Goal: Transaction & Acquisition: Purchase product/service

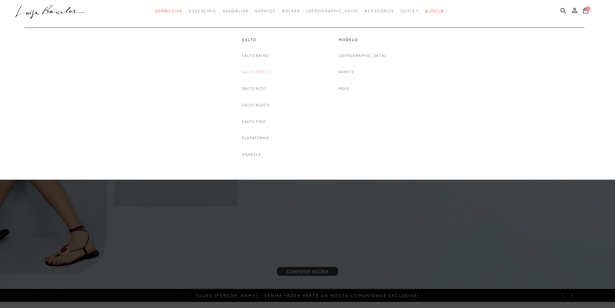
click at [246, 70] on link "Salto Médio" at bounding box center [255, 72] width 27 height 7
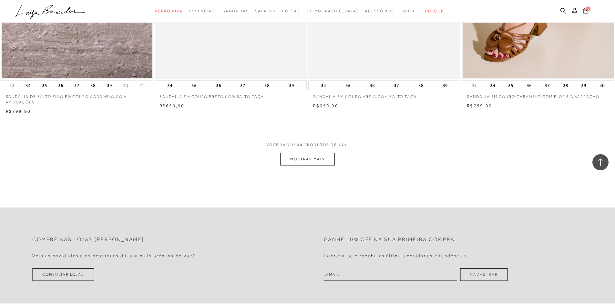
scroll to position [1485, 0]
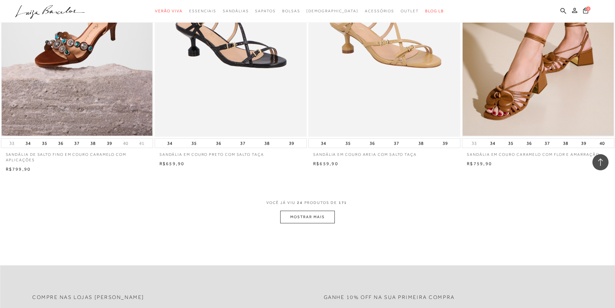
click at [316, 208] on span "VOCÊ JÁ VIU 24 PRODUTOS DE 171" at bounding box center [307, 205] width 83 height 12
click at [315, 215] on button "MOSTRAR MAIS" at bounding box center [307, 216] width 54 height 13
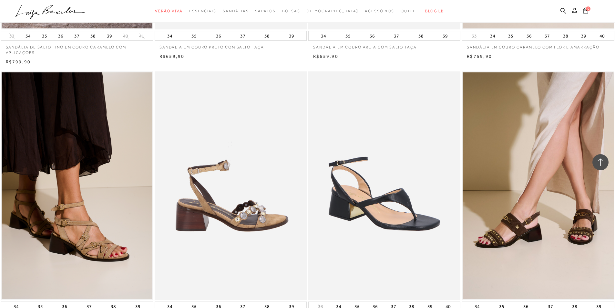
scroll to position [1614, 0]
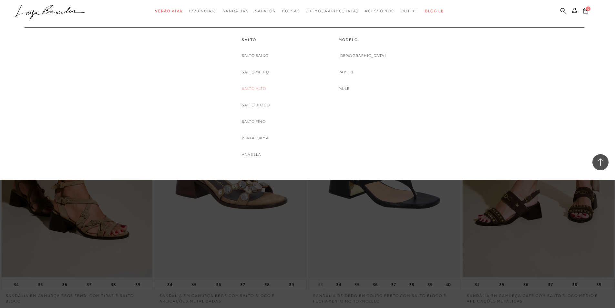
click at [245, 88] on link "Salto Alto" at bounding box center [254, 88] width 24 height 7
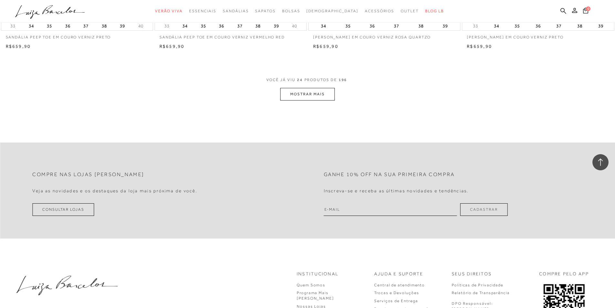
scroll to position [1517, 0]
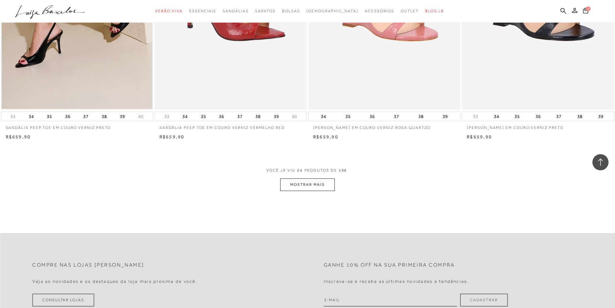
click at [310, 180] on button "MOSTRAR MAIS" at bounding box center [307, 184] width 54 height 13
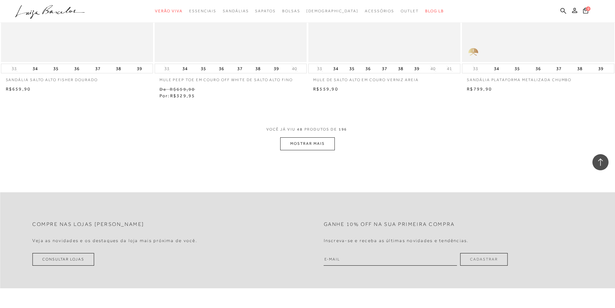
scroll to position [3260, 0]
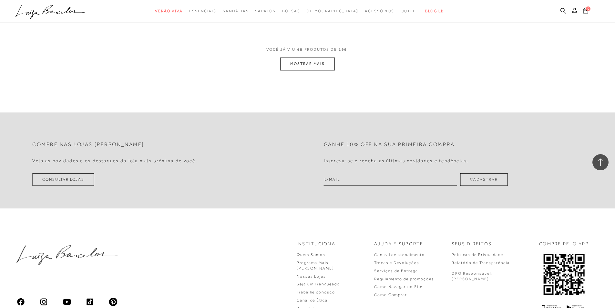
click at [316, 61] on button "MOSTRAR MAIS" at bounding box center [307, 63] width 54 height 13
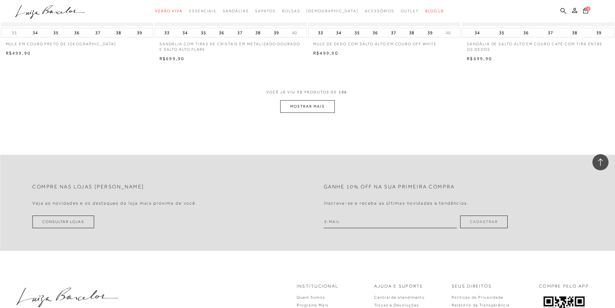
scroll to position [4740, 0]
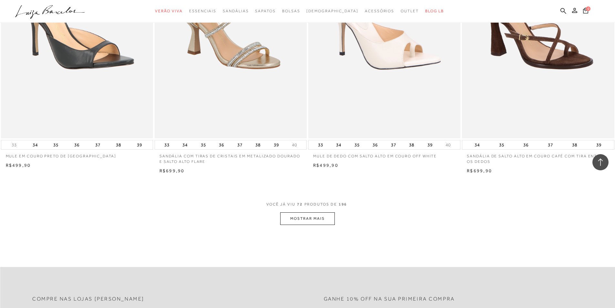
click at [311, 219] on button "MOSTRAR MAIS" at bounding box center [307, 218] width 54 height 13
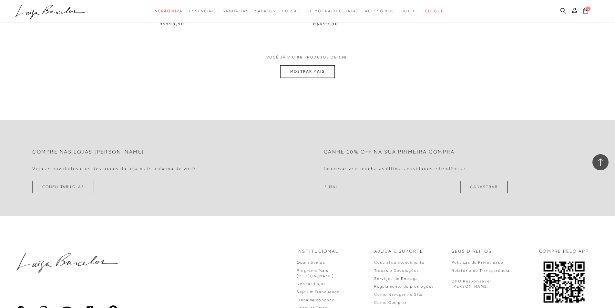
scroll to position [6515, 0]
click at [311, 65] on button "MOSTRAR MAIS" at bounding box center [307, 71] width 54 height 13
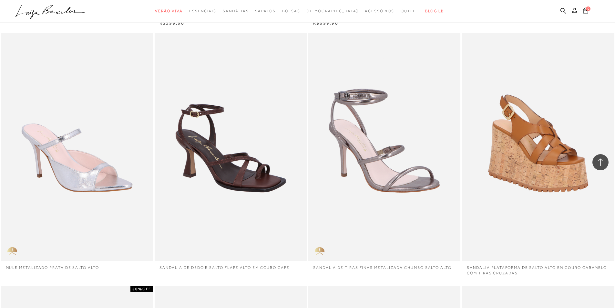
click at [311, 65] on div "SANDÁLIA DE TIRAS FINAS METALIZADA CHUMBO SALTO ALTO" at bounding box center [384, 147] width 152 height 228
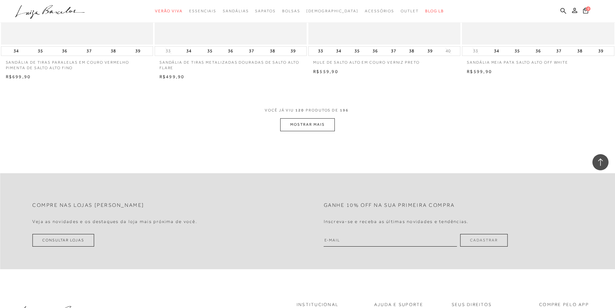
scroll to position [8032, 0]
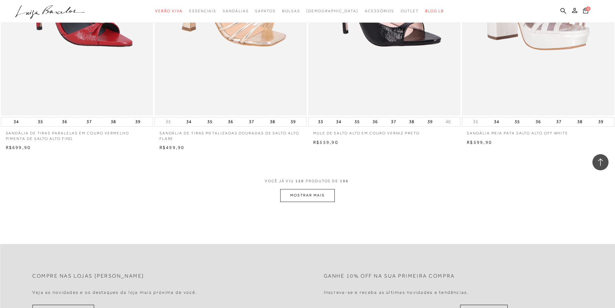
click at [327, 189] on button "MOSTRAR MAIS" at bounding box center [307, 195] width 54 height 13
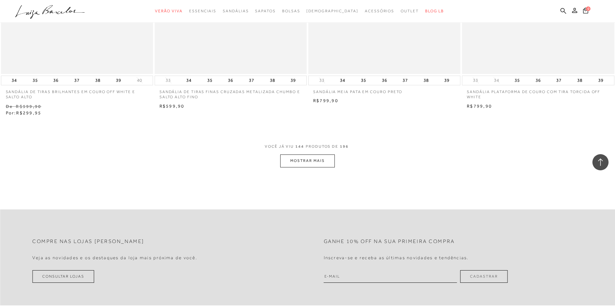
scroll to position [9710, 0]
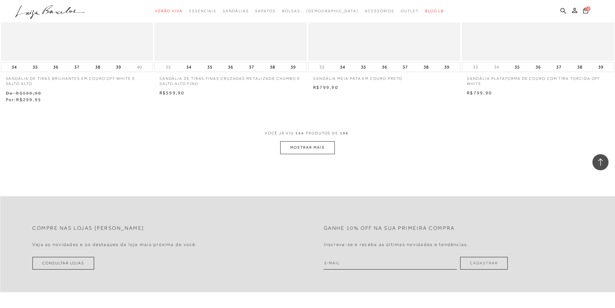
click at [323, 141] on button "MOSTRAR MAIS" at bounding box center [307, 147] width 54 height 13
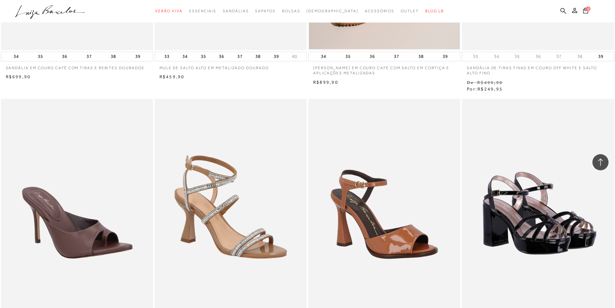
scroll to position [10356, 0]
